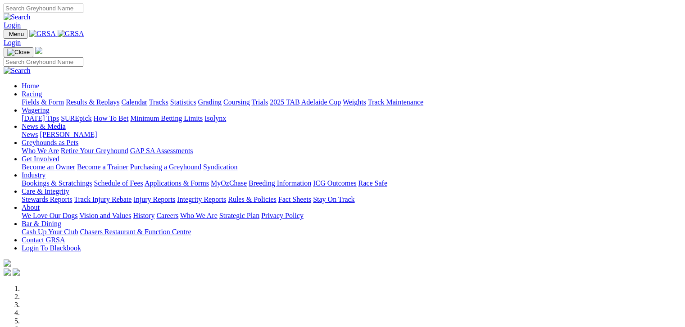
click at [33, 98] on link "Fields & Form" at bounding box center [43, 102] width 42 height 8
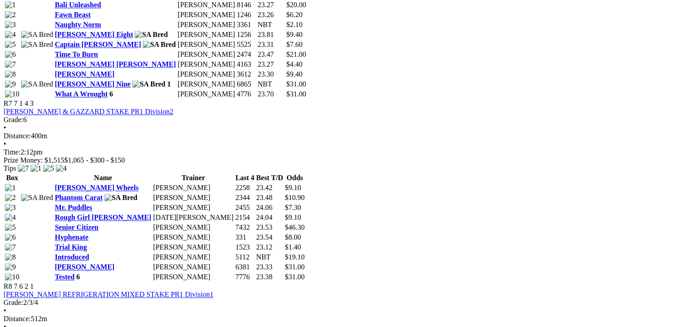
scroll to position [1362, 0]
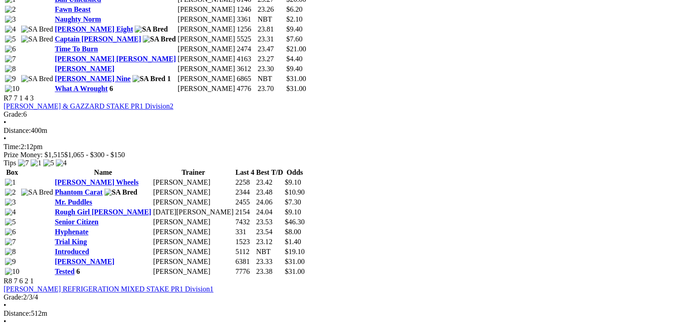
drag, startPoint x: 241, startPoint y: 80, endPoint x: 199, endPoint y: 7, distance: 83.7
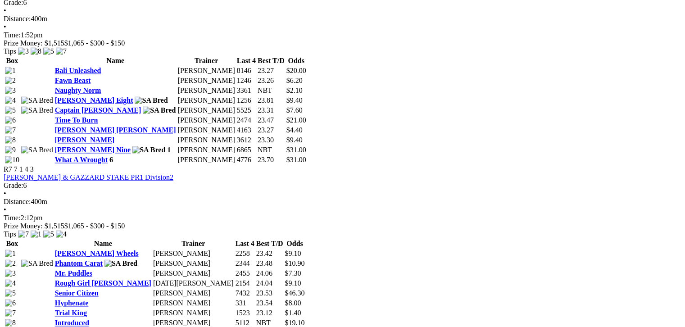
scroll to position [1295, 0]
